Goal: Information Seeking & Learning: Learn about a topic

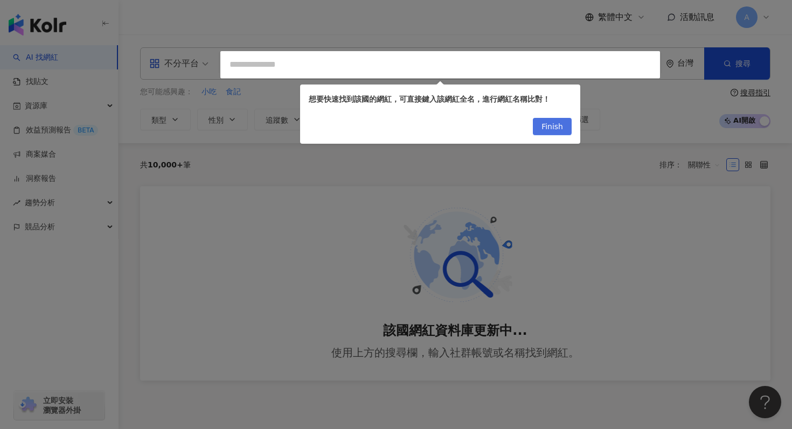
click at [561, 124] on span "Finish" at bounding box center [553, 127] width 22 height 17
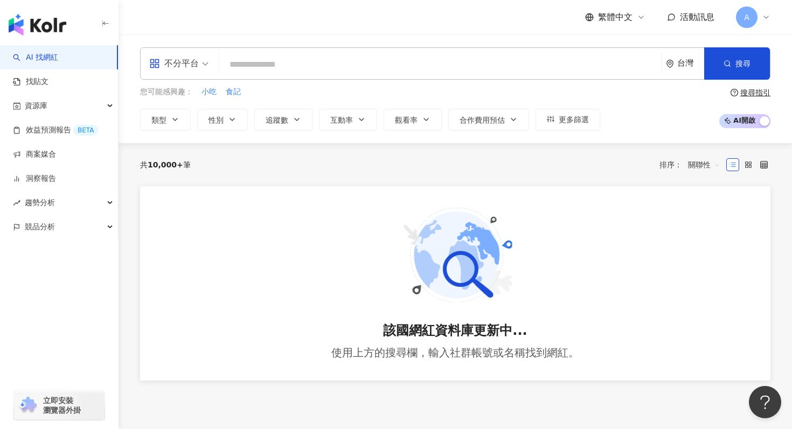
click at [445, 238] on img at bounding box center [455, 255] width 114 height 94
click at [47, 77] on link "找貼文" at bounding box center [31, 82] width 36 height 11
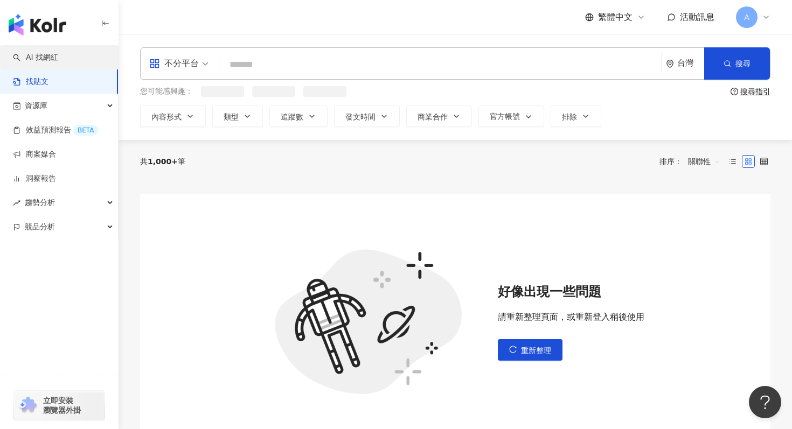
click at [58, 53] on link "AI 找網紅" at bounding box center [35, 57] width 45 height 11
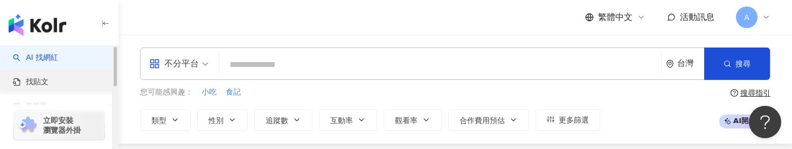
click at [48, 77] on link "找貼文" at bounding box center [31, 82] width 36 height 11
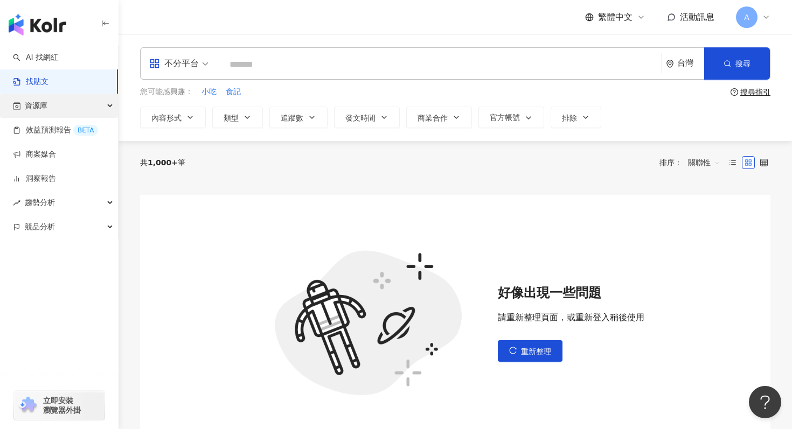
click at [45, 109] on span "資源庫" at bounding box center [36, 106] width 23 height 24
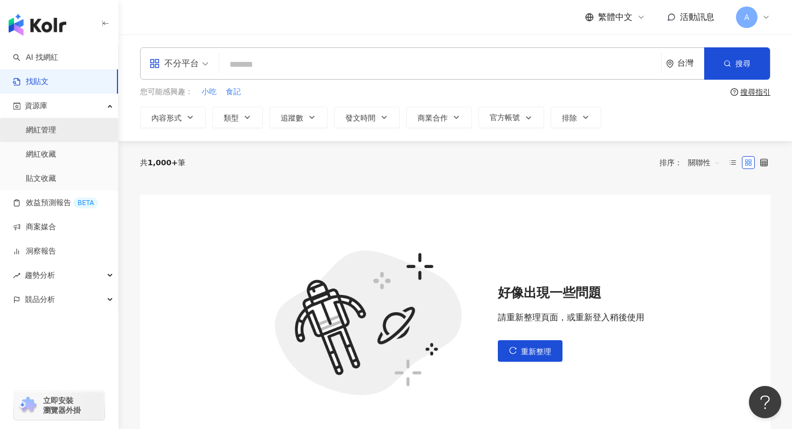
click at [44, 133] on link "網紅管理" at bounding box center [41, 130] width 30 height 11
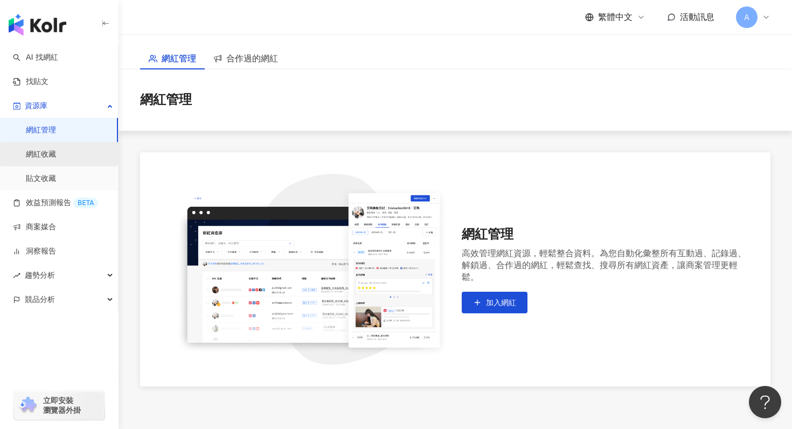
click at [41, 148] on link "網紅收藏" at bounding box center [41, 154] width 30 height 11
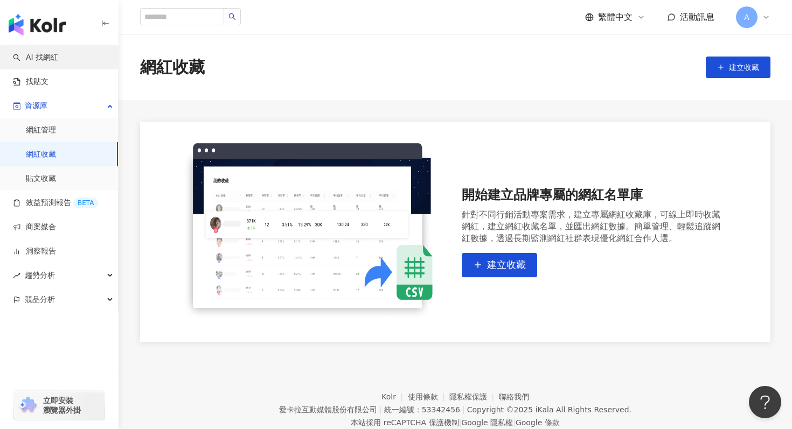
click at [54, 63] on link "AI 找網紅" at bounding box center [35, 57] width 45 height 11
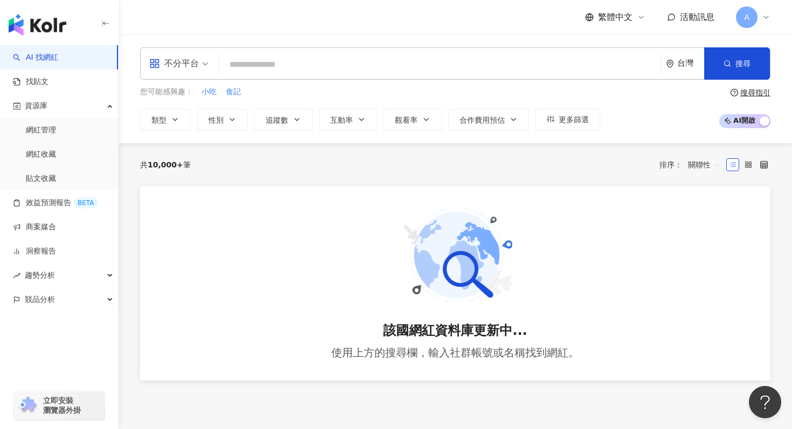
click at [301, 77] on div "不分平台 台灣 搜尋" at bounding box center [455, 63] width 630 height 32
click at [659, 94] on div "您可能感興趣： 小吃 食記 類型 性別 追蹤數 互動率 觀看率 合作費用預估 更多篩選 搜尋指引 AI 開啟 AI 關閉" at bounding box center [455, 108] width 630 height 44
click at [350, 258] on div "該國網紅資料庫更新中... 使用上方的搜尋欄，輸入社群帳號或名稱找到網紅。" at bounding box center [455, 283] width 630 height 195
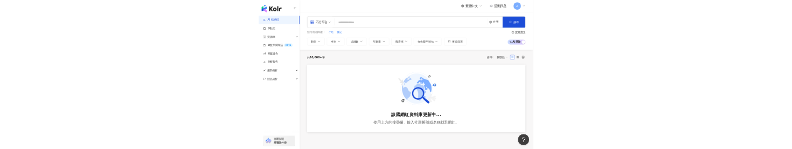
scroll to position [1, 0]
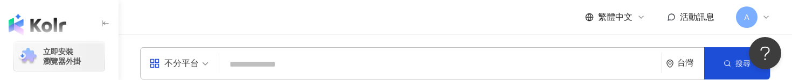
click at [748, 23] on span "A" at bounding box center [746, 17] width 5 height 12
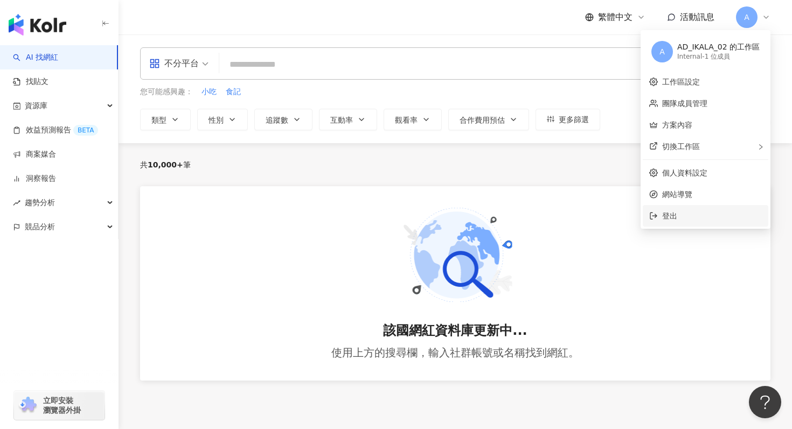
click at [681, 148] on span "登出" at bounding box center [712, 216] width 100 height 12
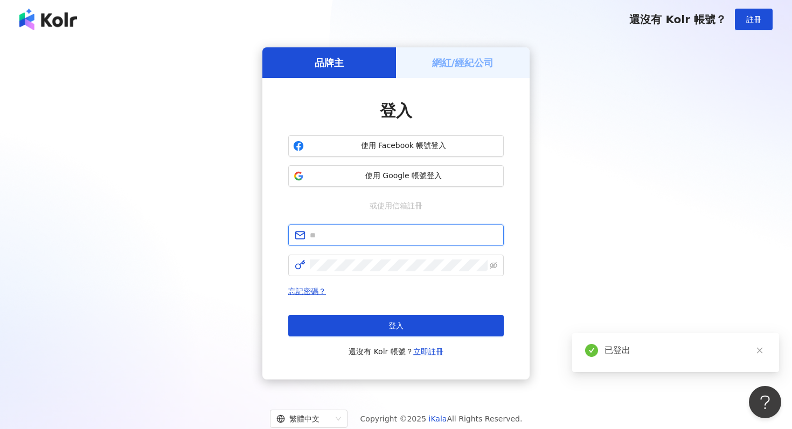
click at [343, 148] on input "text" at bounding box center [404, 236] width 188 height 12
type input "**********"
click button "登入" at bounding box center [396, 326] width 216 height 22
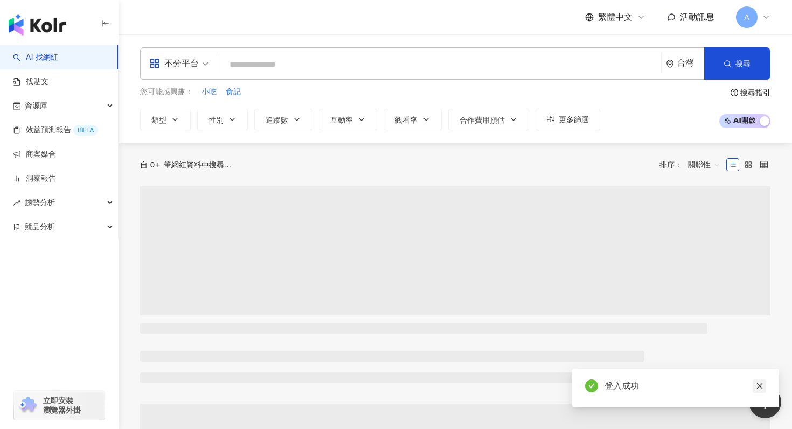
click at [758, 148] on link at bounding box center [759, 386] width 13 height 13
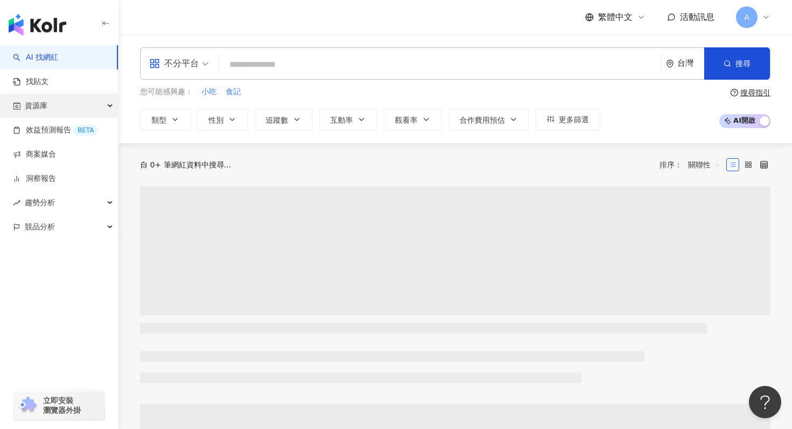
click at [57, 107] on div "資源庫" at bounding box center [59, 106] width 118 height 24
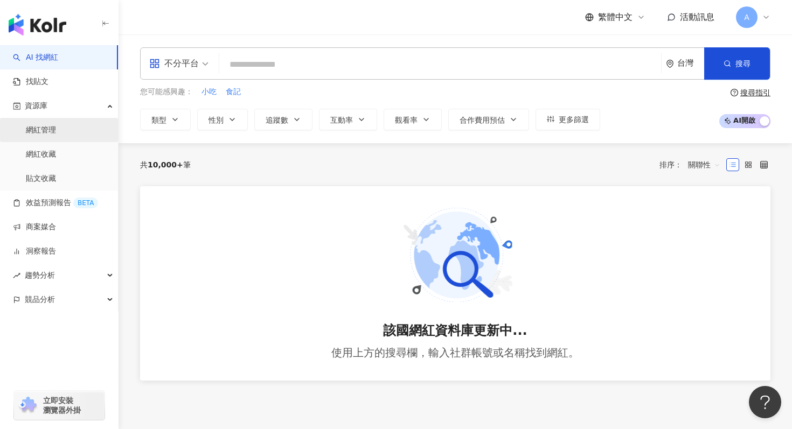
click at [54, 125] on link "網紅管理" at bounding box center [41, 130] width 30 height 11
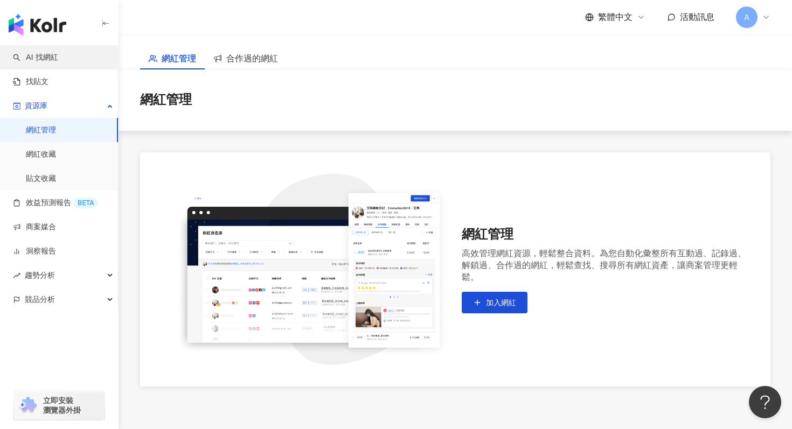
click at [56, 56] on link "AI 找網紅" at bounding box center [35, 57] width 45 height 11
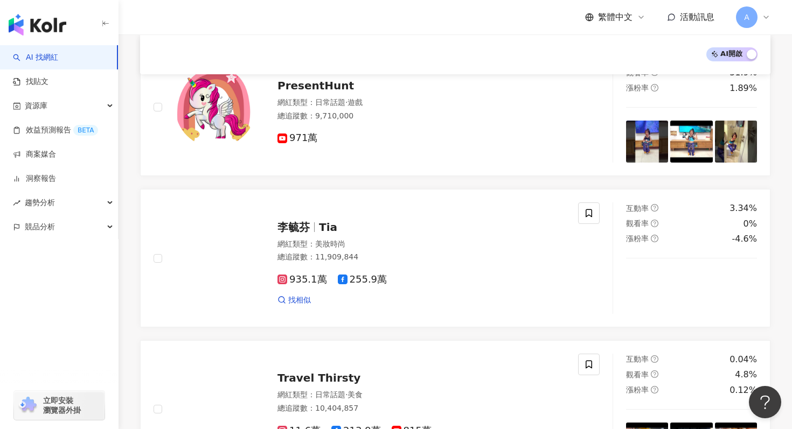
scroll to position [452, 0]
